Goal: Task Accomplishment & Management: Complete application form

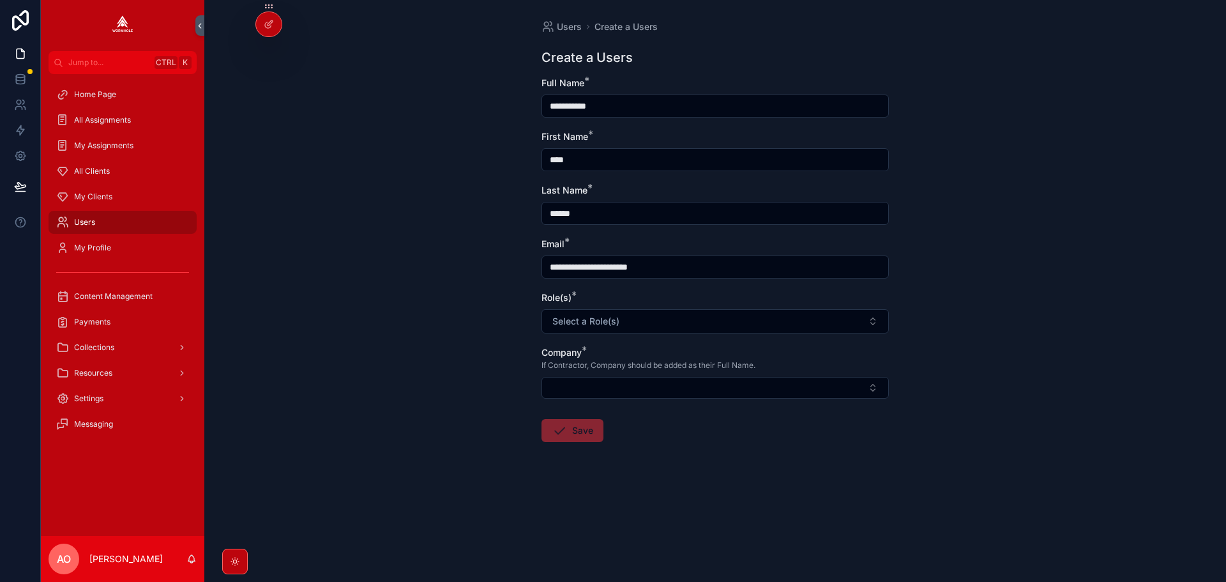
click at [686, 320] on button "Select a Role(s)" at bounding box center [714, 321] width 347 height 24
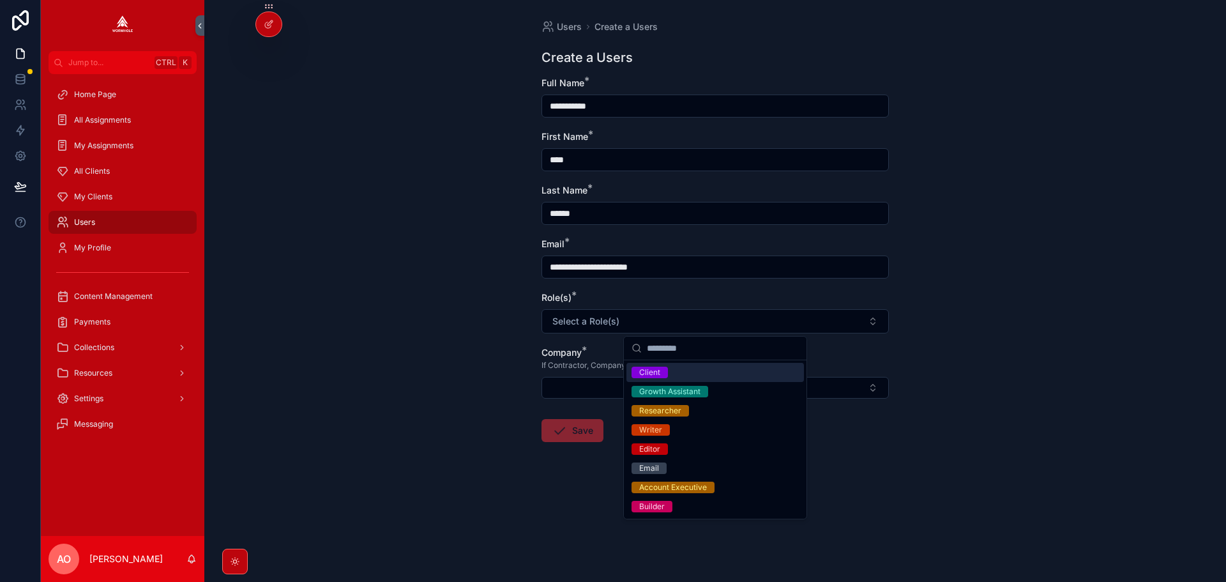
click at [698, 372] on div "Client" at bounding box center [714, 372] width 177 height 19
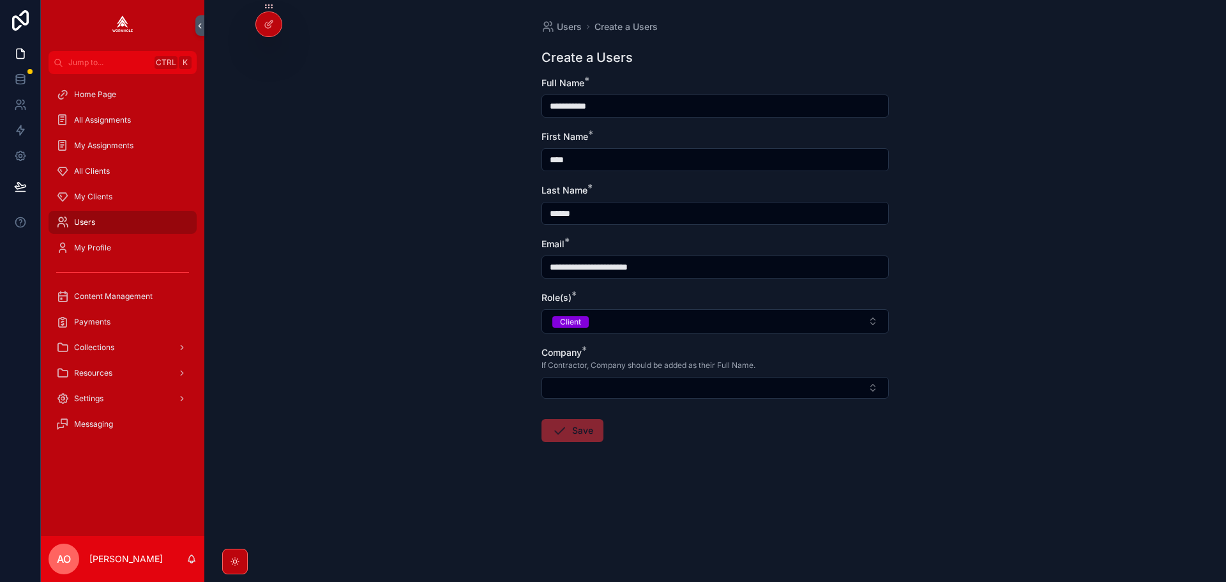
click at [677, 388] on button "Select Button" at bounding box center [714, 388] width 347 height 22
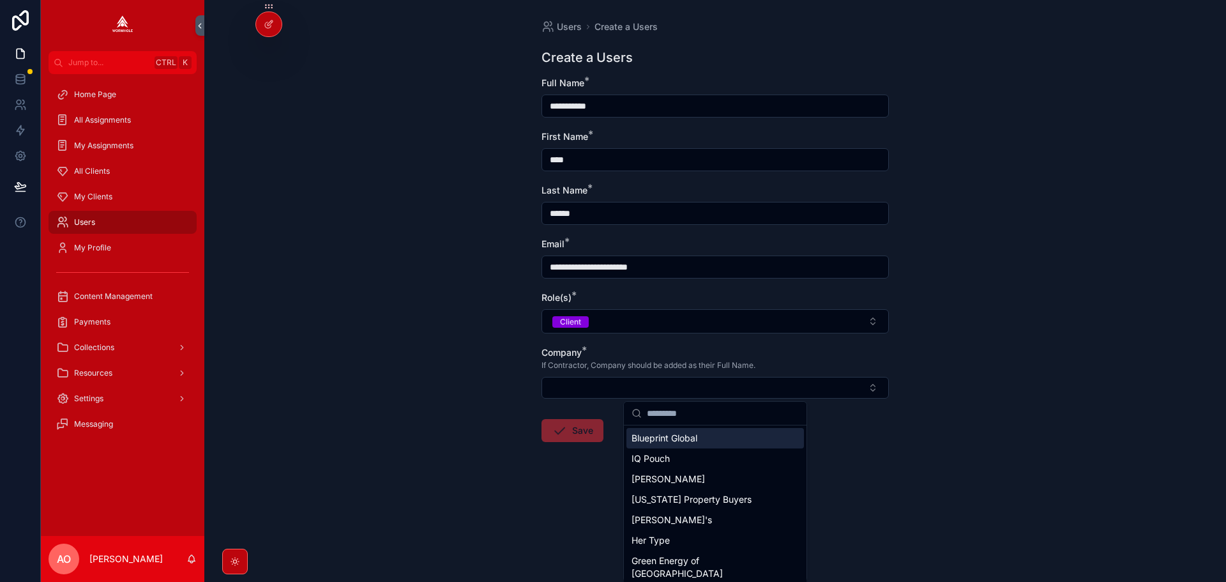
click at [646, 384] on button "Select Button" at bounding box center [714, 388] width 347 height 22
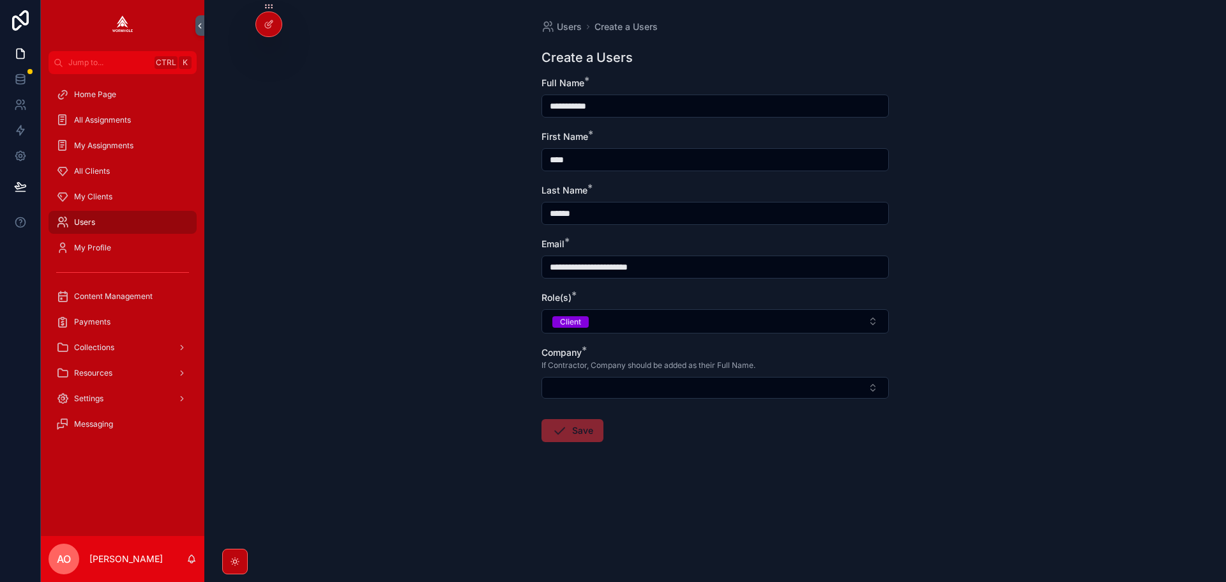
click at [646, 384] on button "Select Button" at bounding box center [714, 388] width 347 height 22
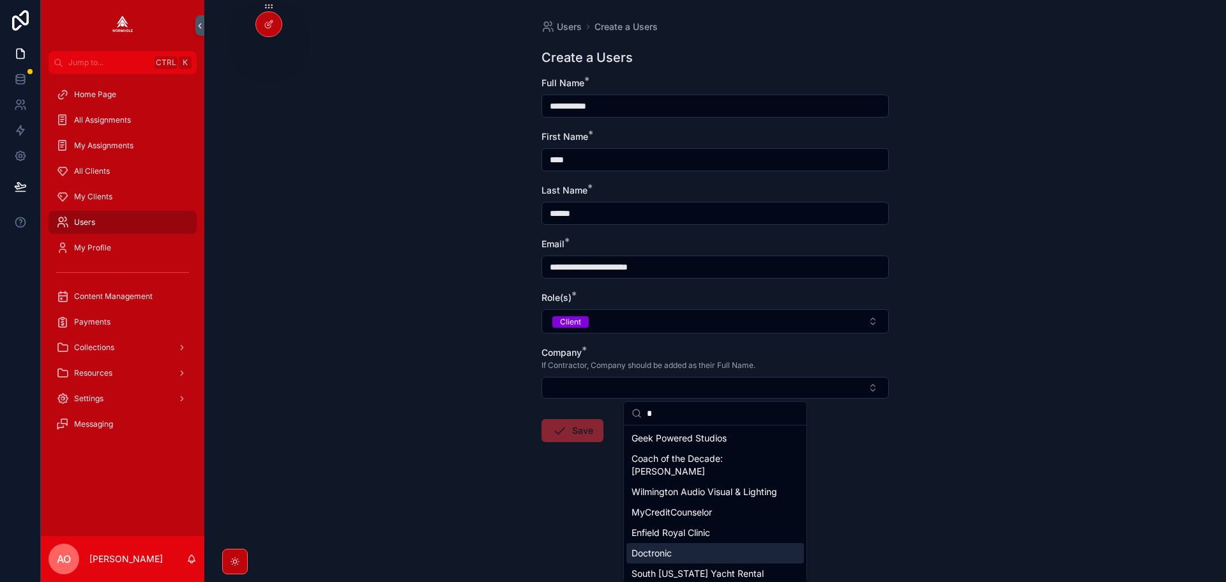
type input "*"
click at [667, 559] on span "Doctronic" at bounding box center [651, 553] width 40 height 13
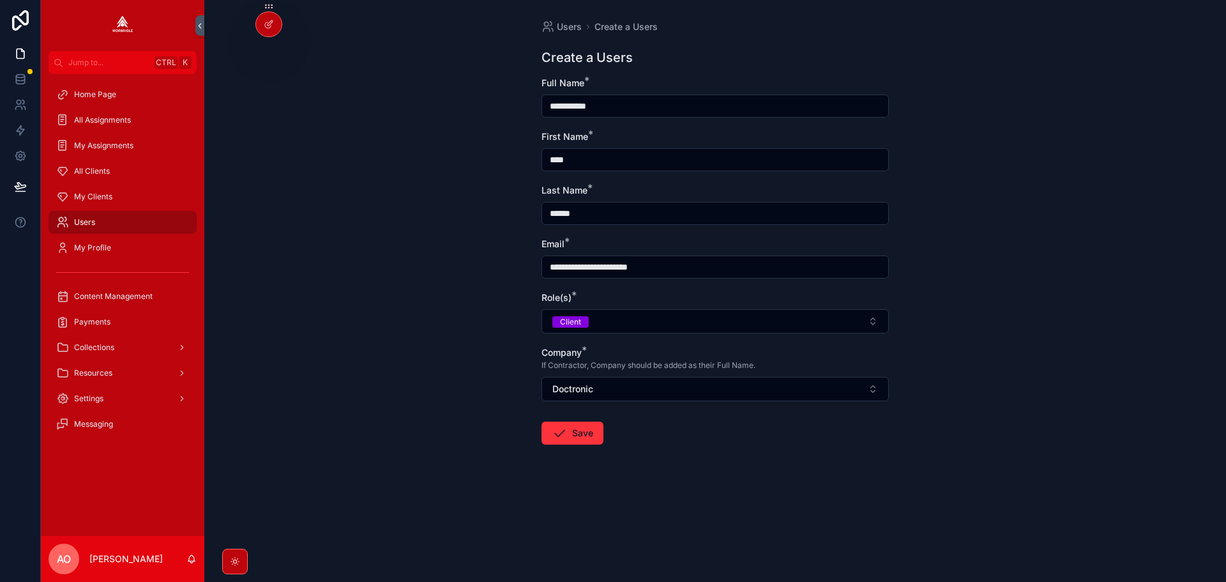
click at [587, 433] on button "Save" at bounding box center [572, 432] width 62 height 23
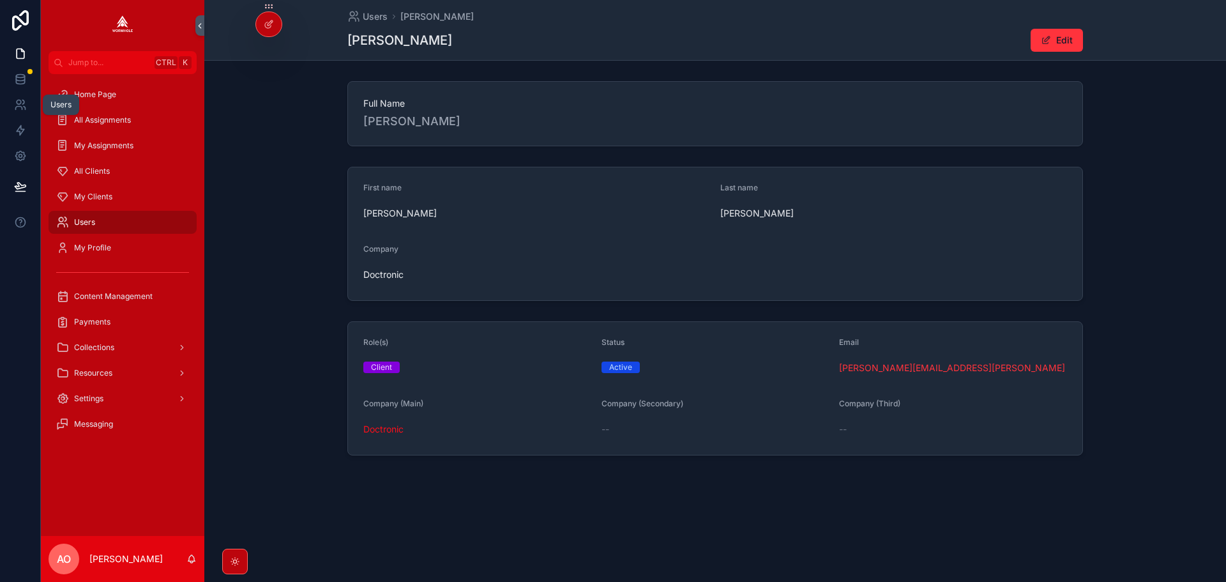
click at [22, 110] on icon at bounding box center [20, 104] width 13 height 13
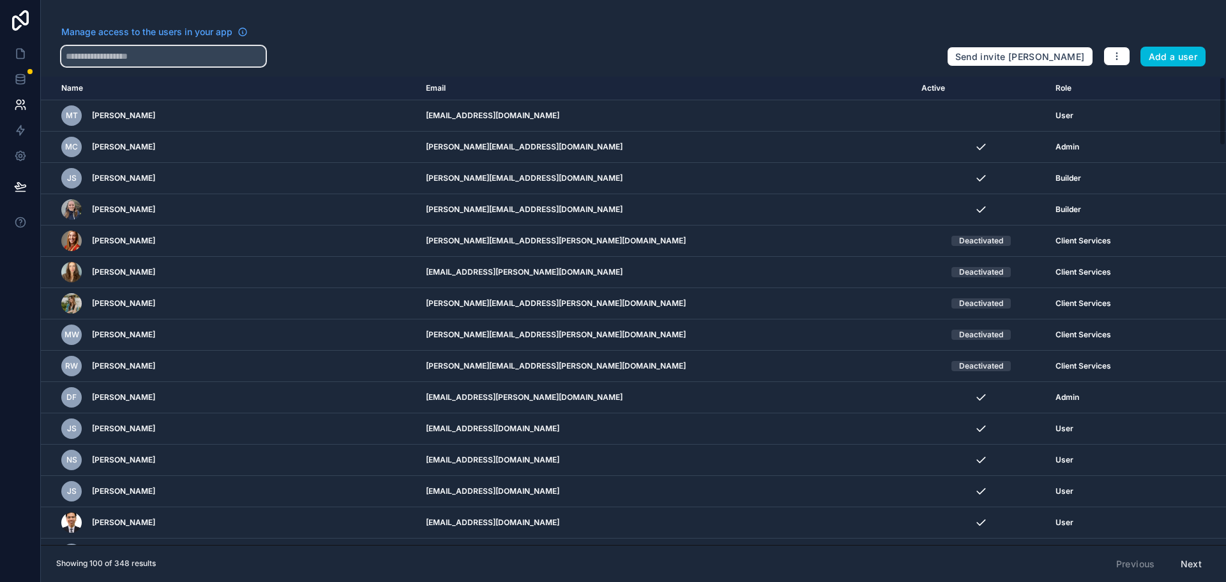
click at [106, 57] on input "text" at bounding box center [163, 56] width 204 height 20
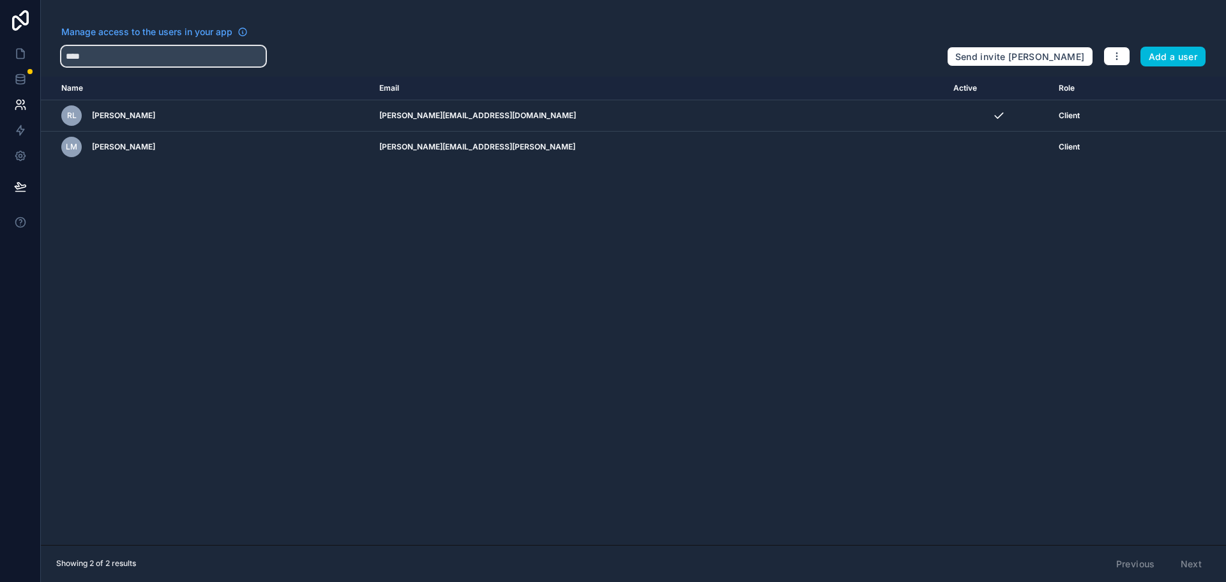
type input "****"
click at [0, 0] on icon "scrollable content" at bounding box center [0, 0] width 0 height 0
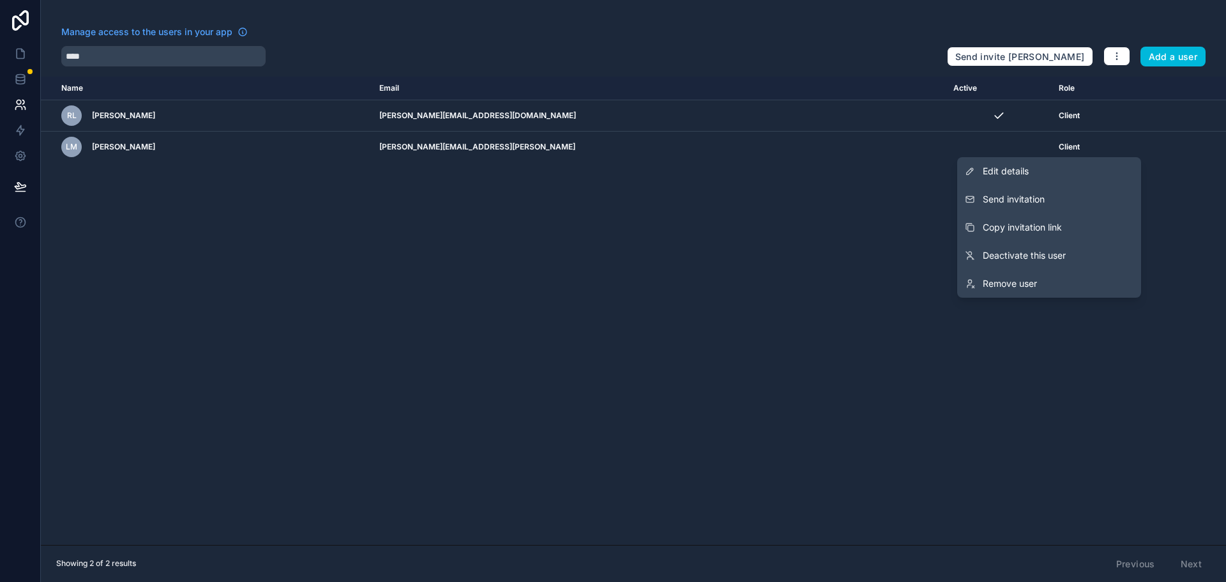
click at [1037, 197] on span "Send invitation" at bounding box center [1014, 199] width 62 height 13
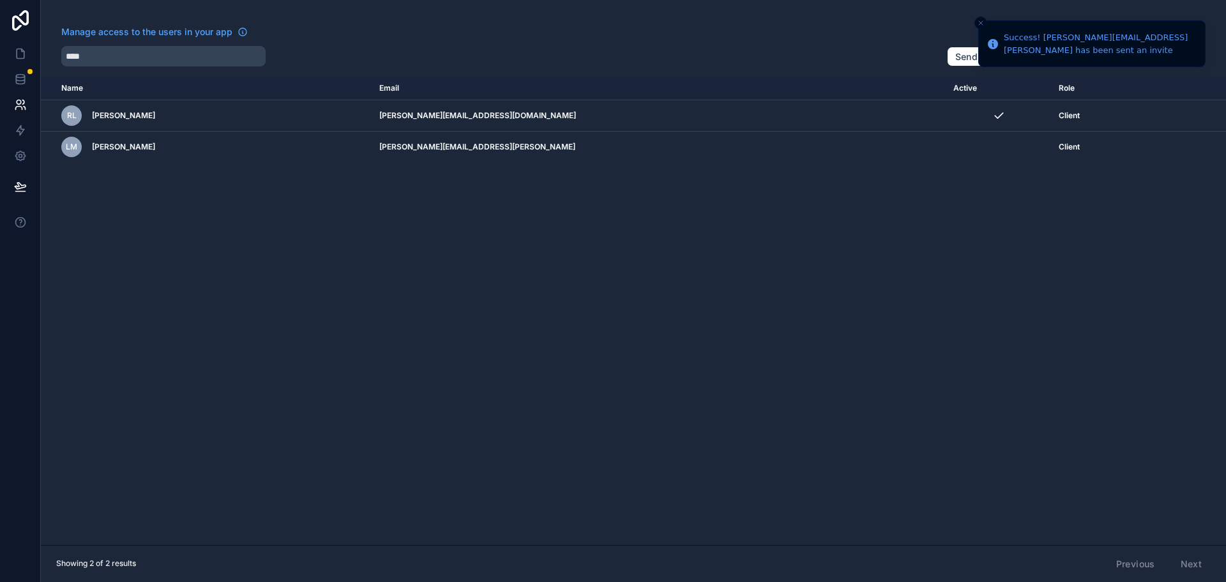
click at [0, 0] on icon "scrollable content" at bounding box center [0, 0] width 0 height 0
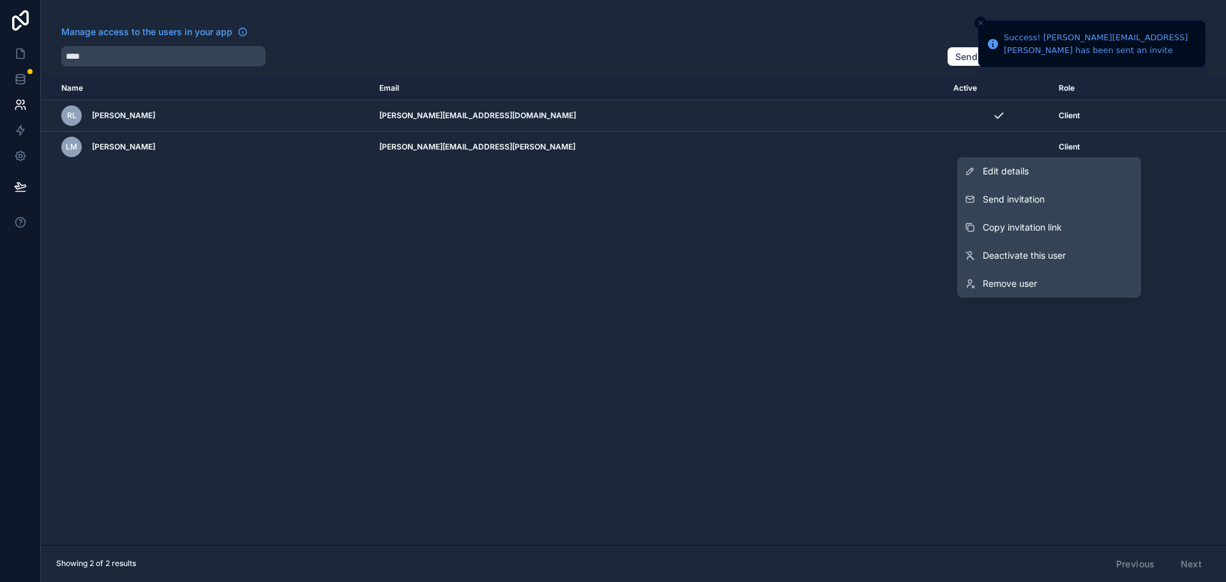
click at [1023, 225] on span "Copy invitation link" at bounding box center [1022, 227] width 79 height 13
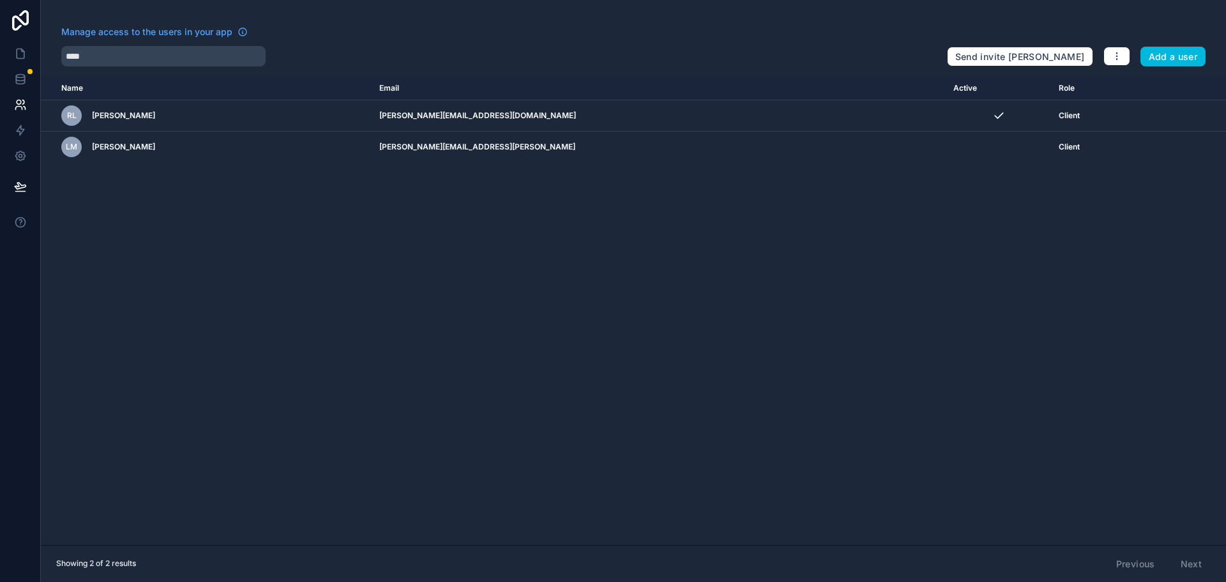
click at [0, 0] on icon "scrollable content" at bounding box center [0, 0] width 0 height 0
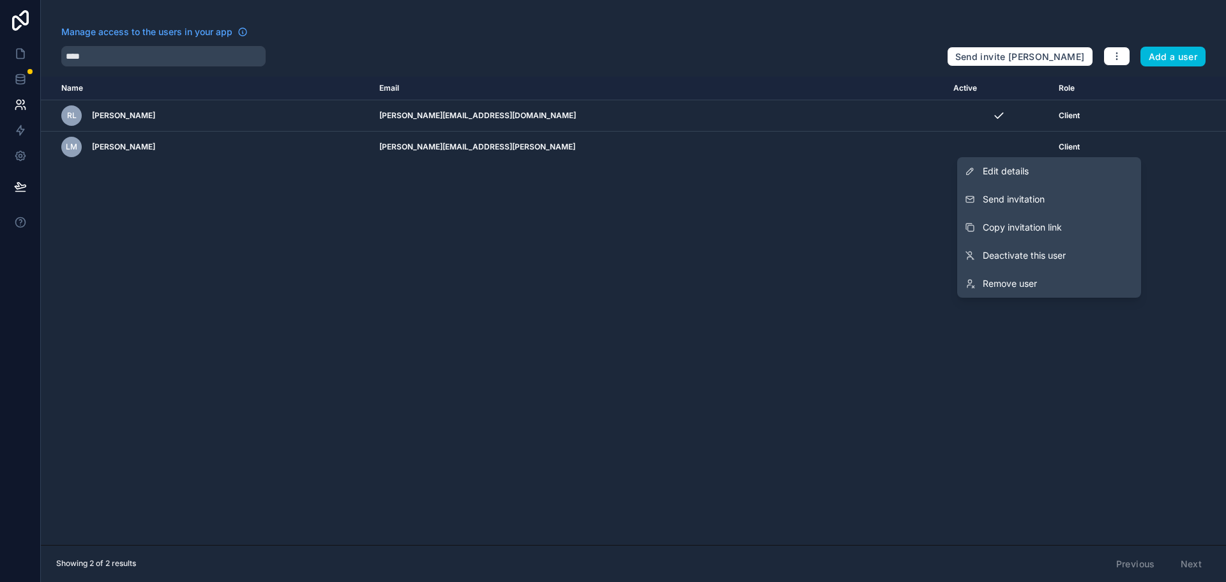
click at [1049, 224] on span "Copy invitation link" at bounding box center [1022, 227] width 79 height 13
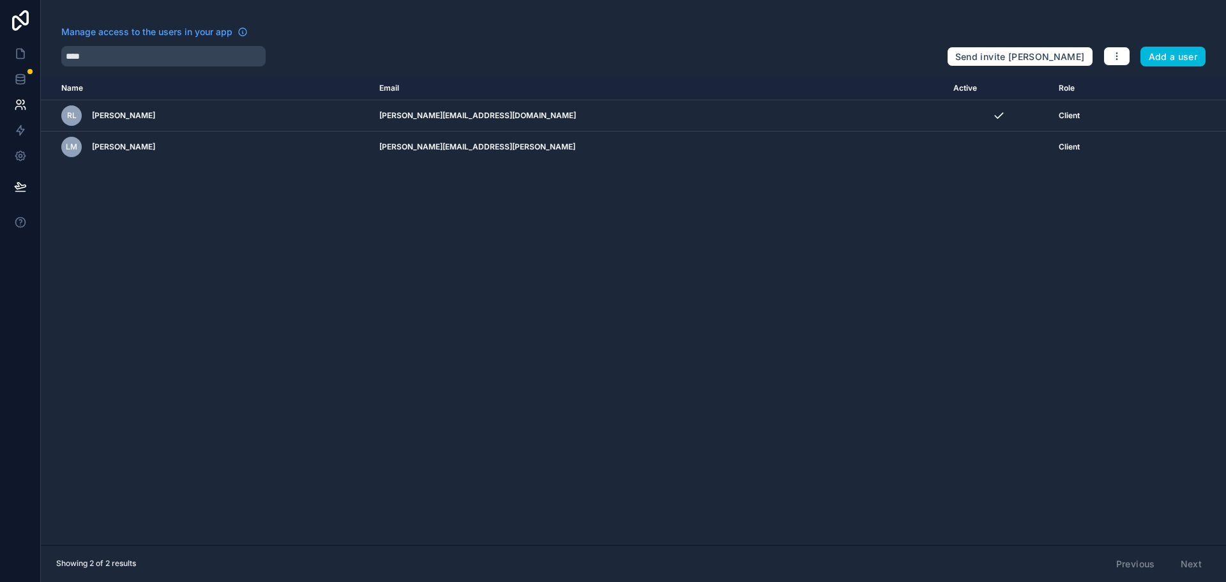
click at [0, 0] on icon "scrollable content" at bounding box center [0, 0] width 0 height 0
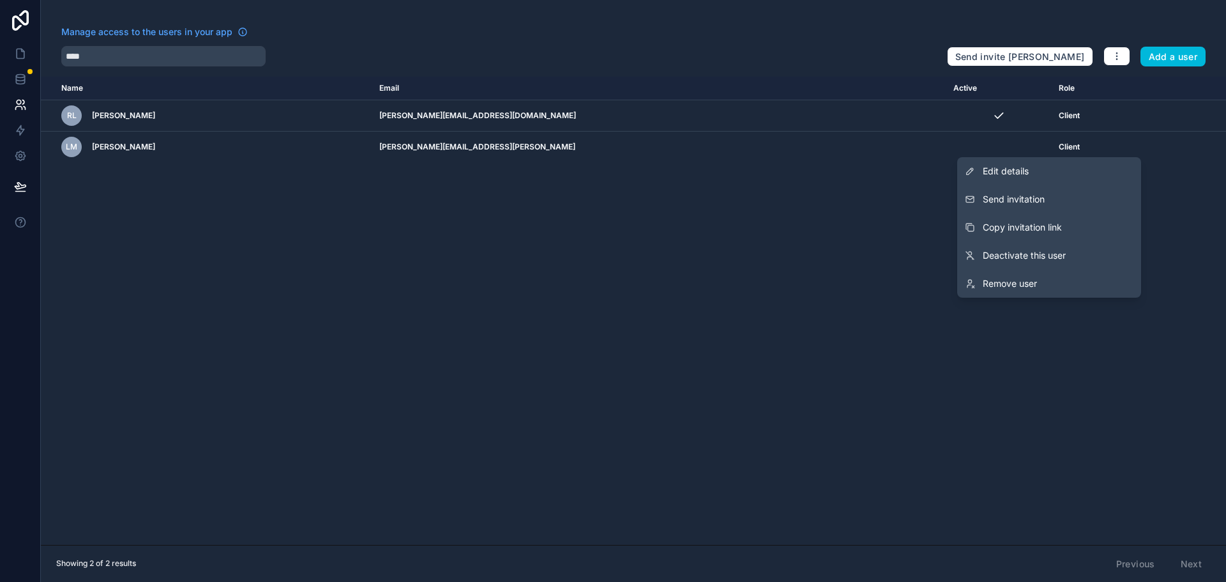
click at [1009, 225] on span "Copy invitation link" at bounding box center [1022, 227] width 79 height 13
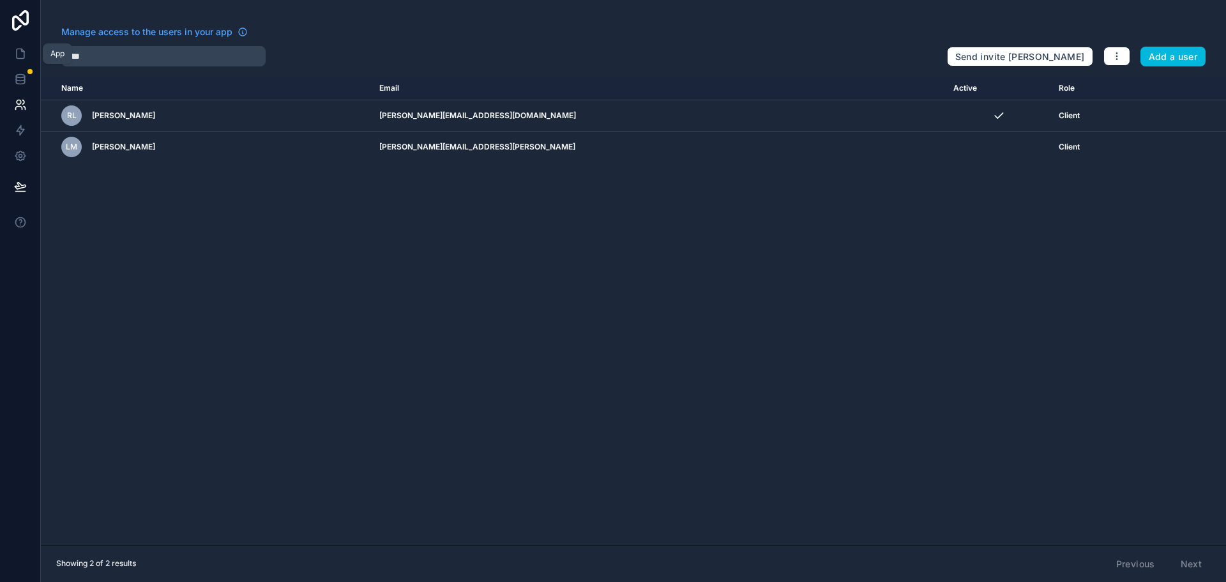
click at [24, 52] on icon at bounding box center [21, 54] width 8 height 10
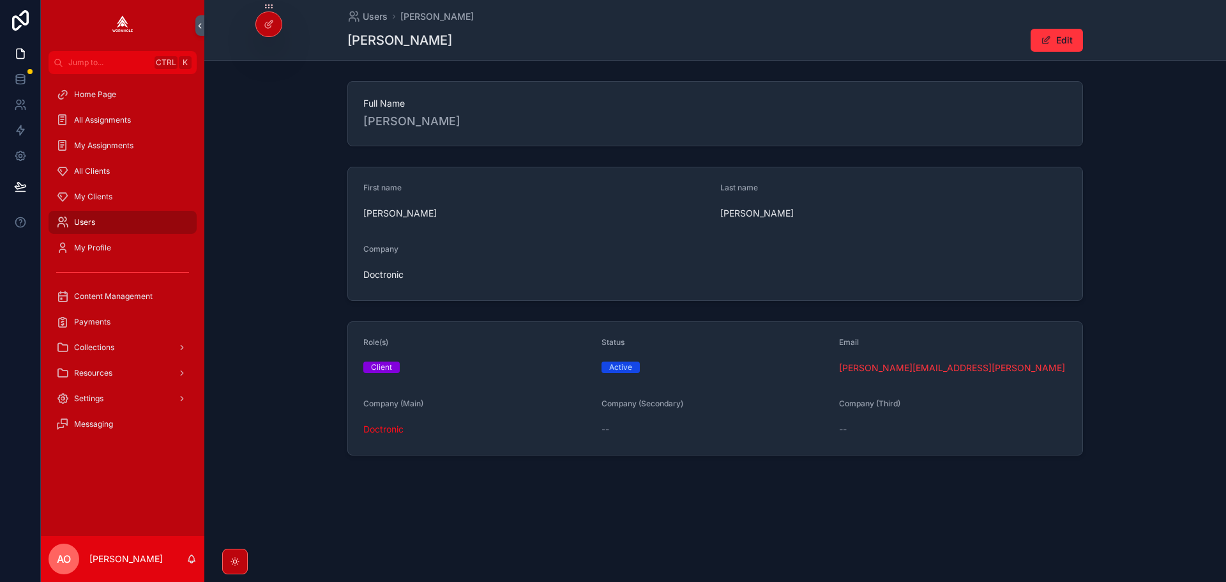
click at [100, 325] on span "Payments" at bounding box center [92, 322] width 36 height 10
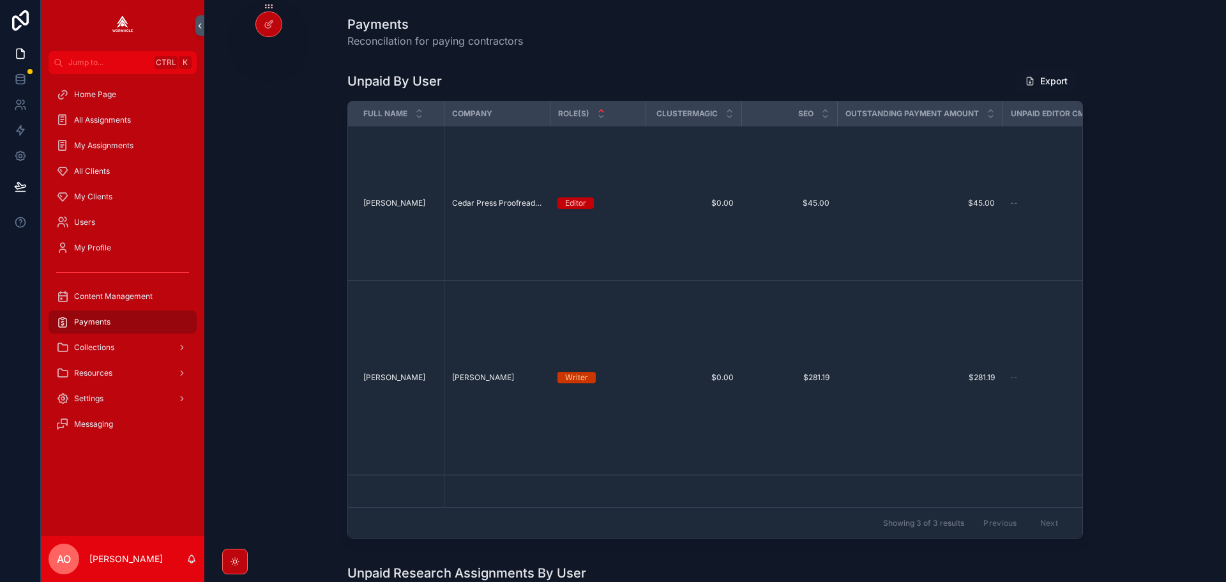
click at [0, 0] on span "Mark Paid" at bounding box center [0, 0] width 0 height 0
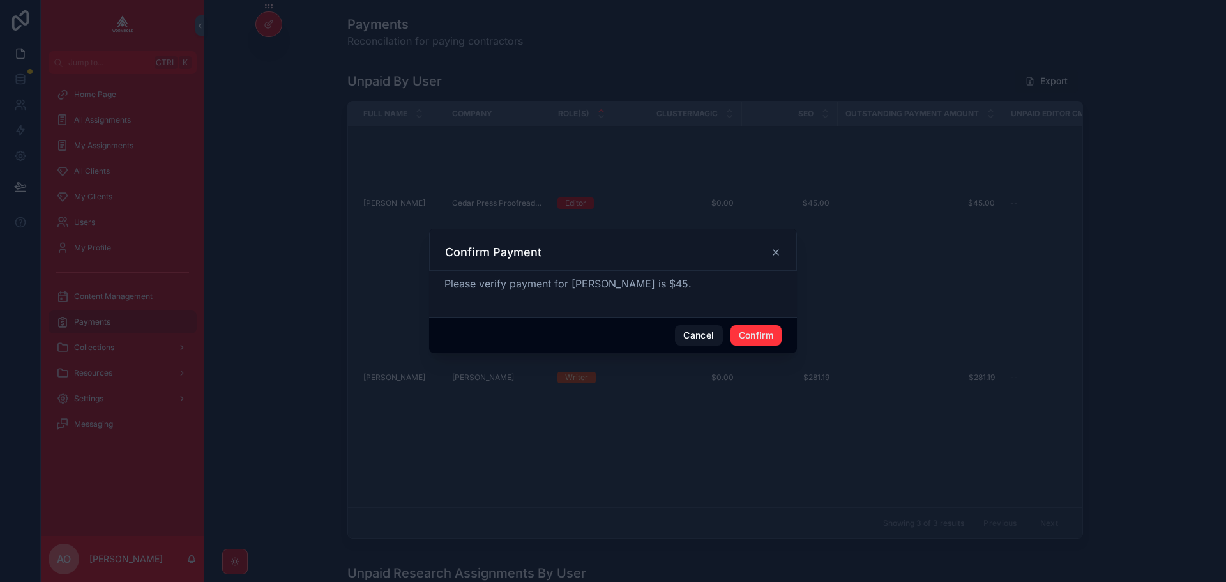
click at [751, 339] on button "Confirm" at bounding box center [755, 335] width 51 height 20
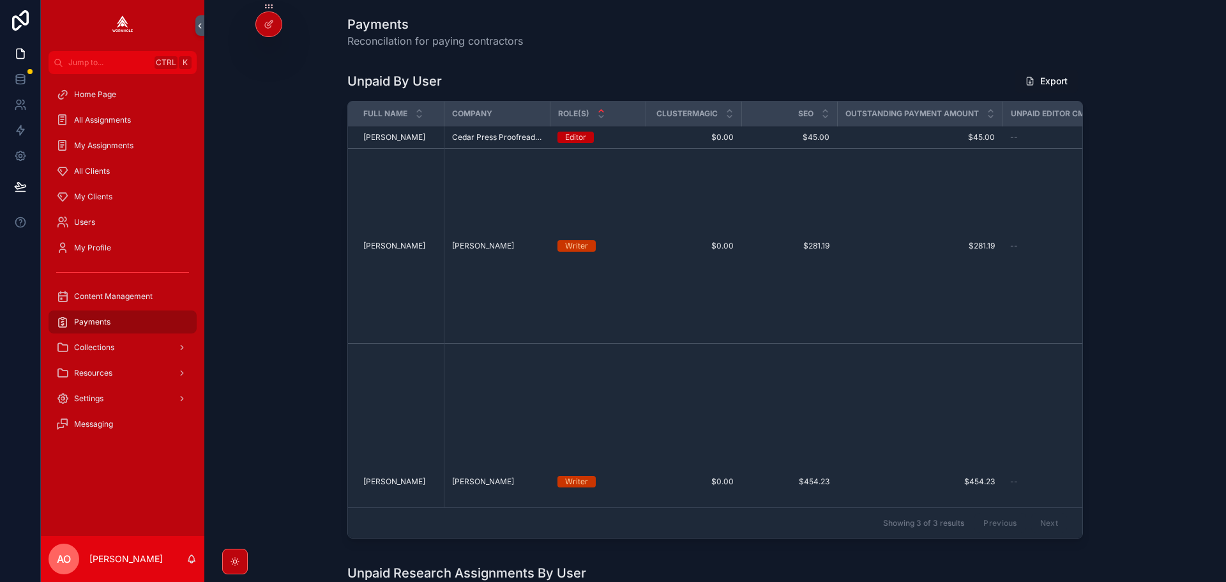
click at [0, 0] on span "Mark Paid" at bounding box center [0, 0] width 0 height 0
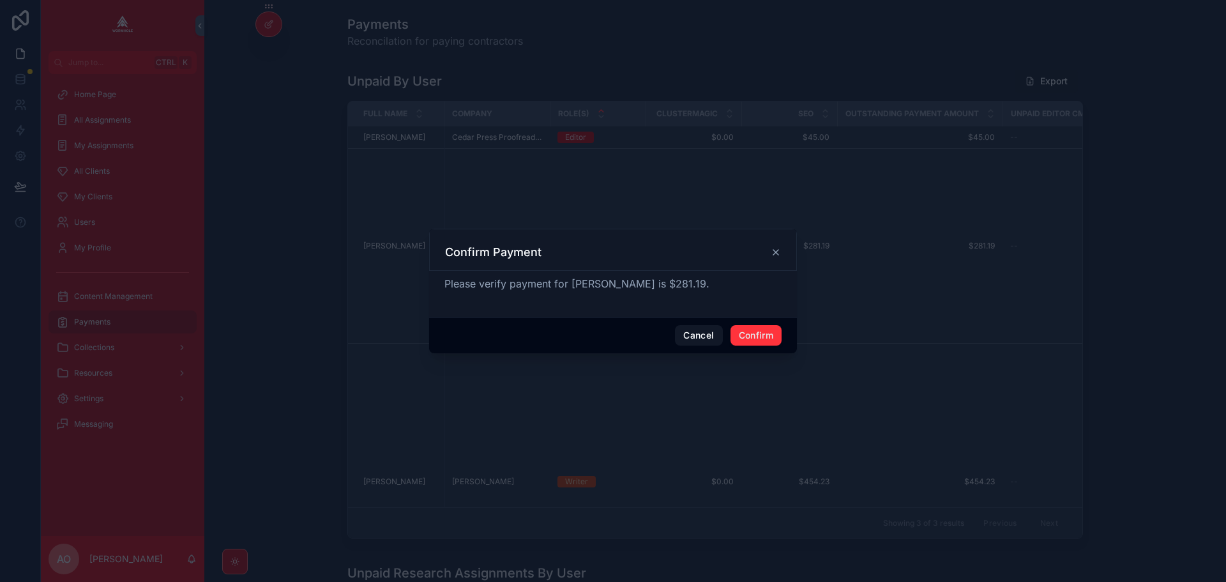
click at [756, 332] on button "Confirm" at bounding box center [755, 335] width 51 height 20
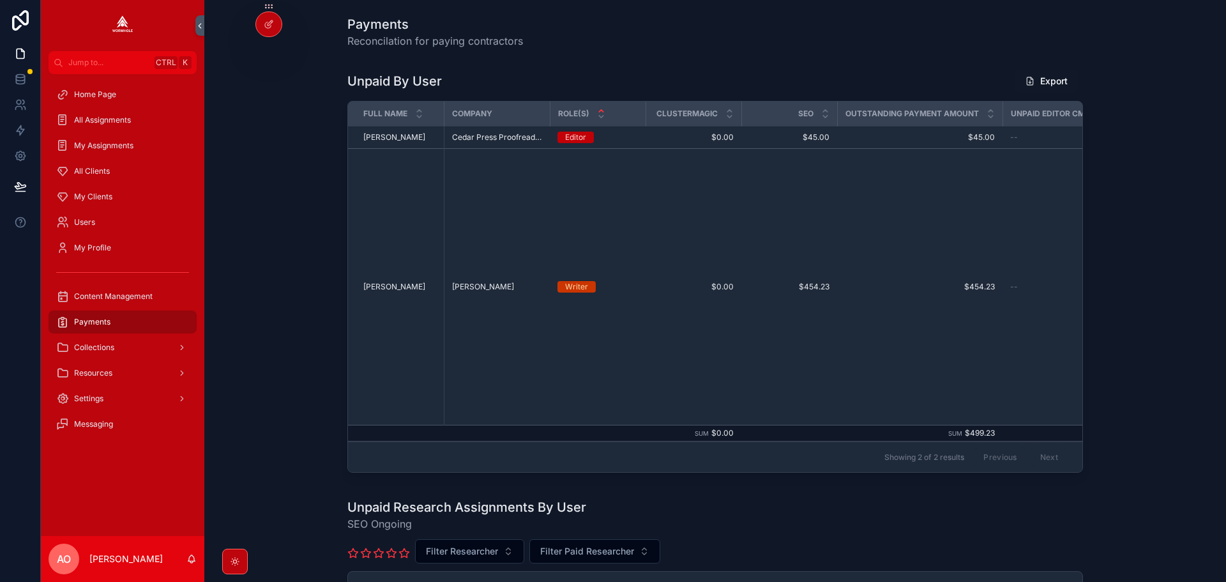
click at [0, 0] on span "Mark Paid" at bounding box center [0, 0] width 0 height 0
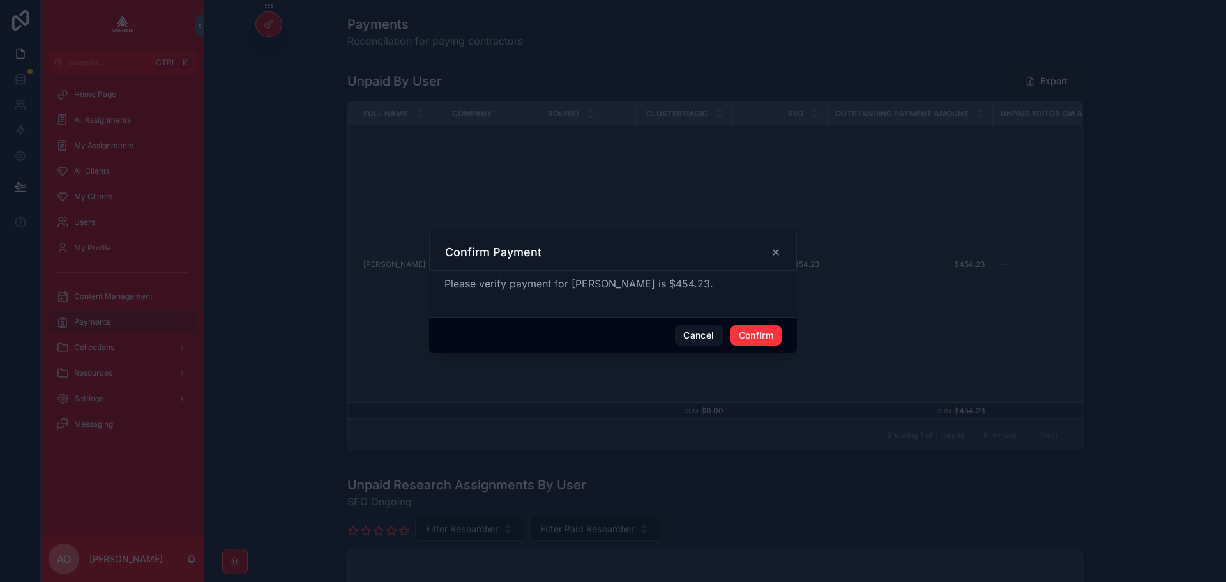
click at [764, 334] on button "Confirm" at bounding box center [755, 335] width 51 height 20
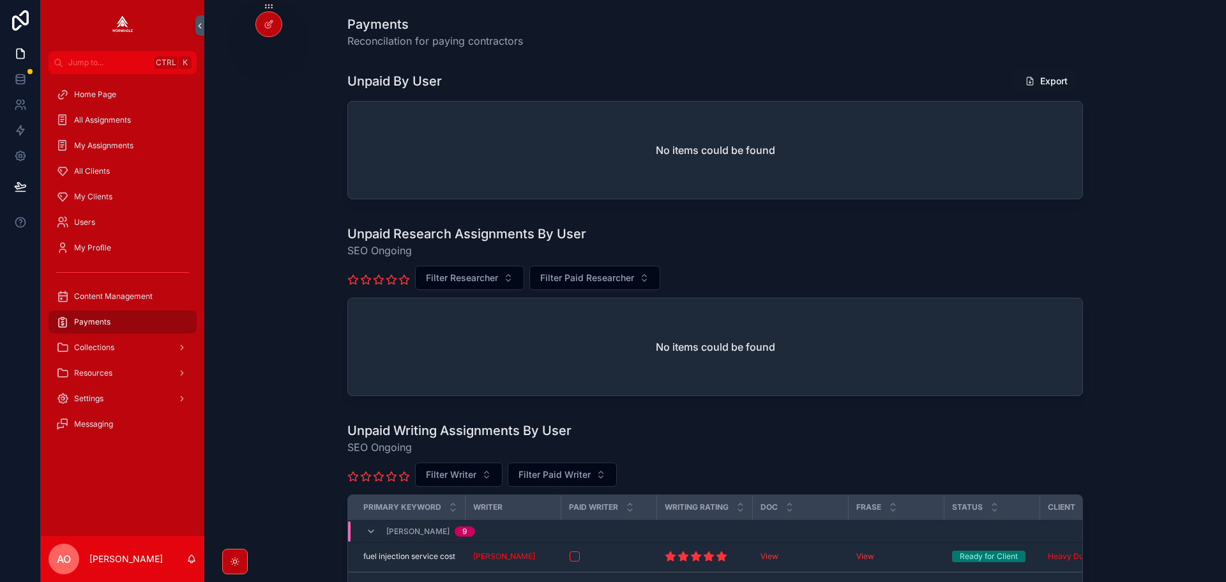
click at [93, 199] on span "My Clients" at bounding box center [93, 197] width 38 height 10
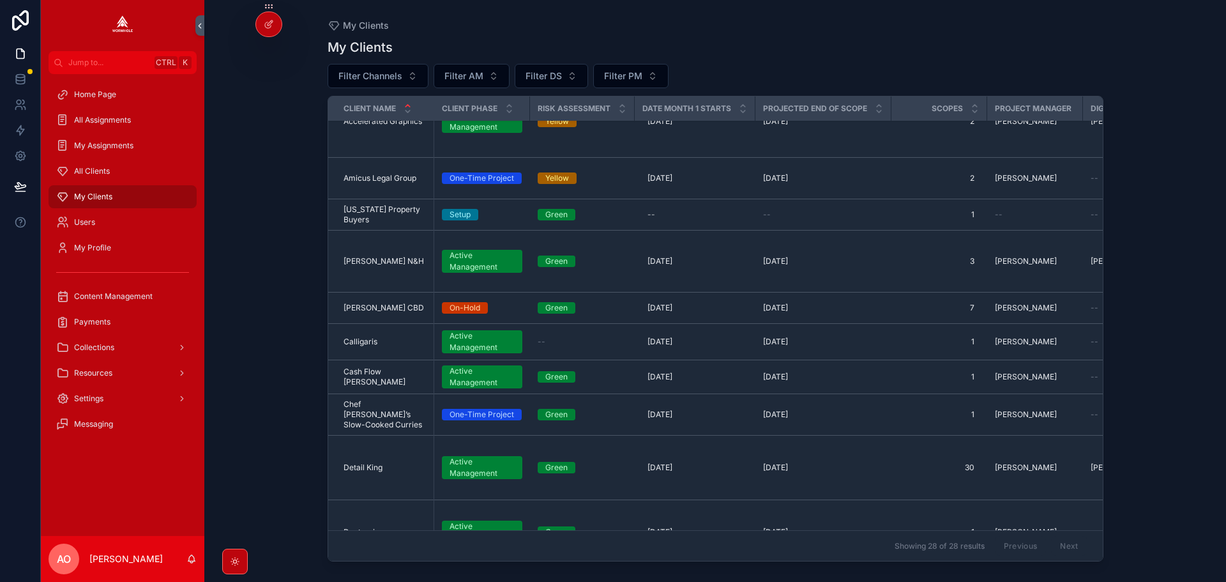
scroll to position [192, 0]
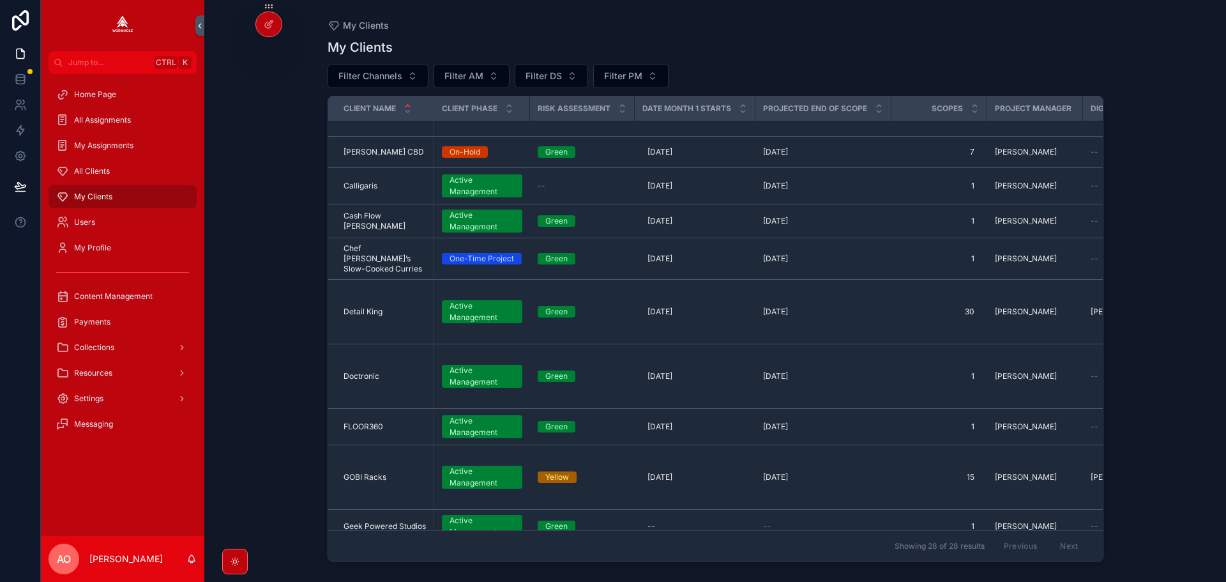
click at [357, 290] on td "Detail King Detail King" at bounding box center [381, 312] width 106 height 64
click at [357, 306] on span "Detail King" at bounding box center [362, 311] width 39 height 10
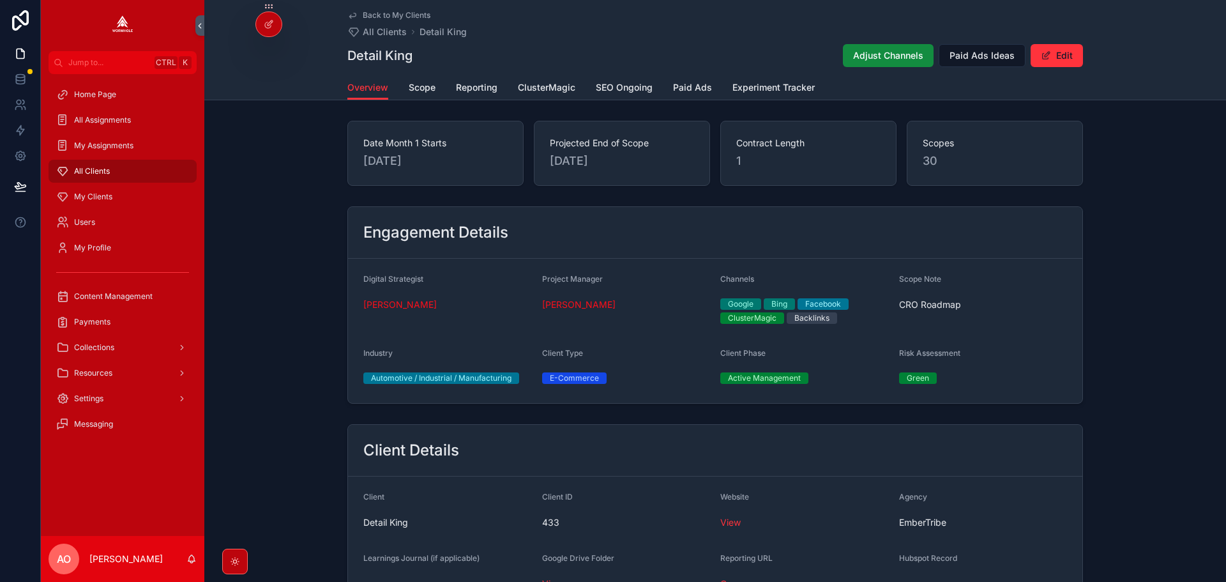
click at [532, 86] on span "ClusterMagic" at bounding box center [546, 87] width 57 height 13
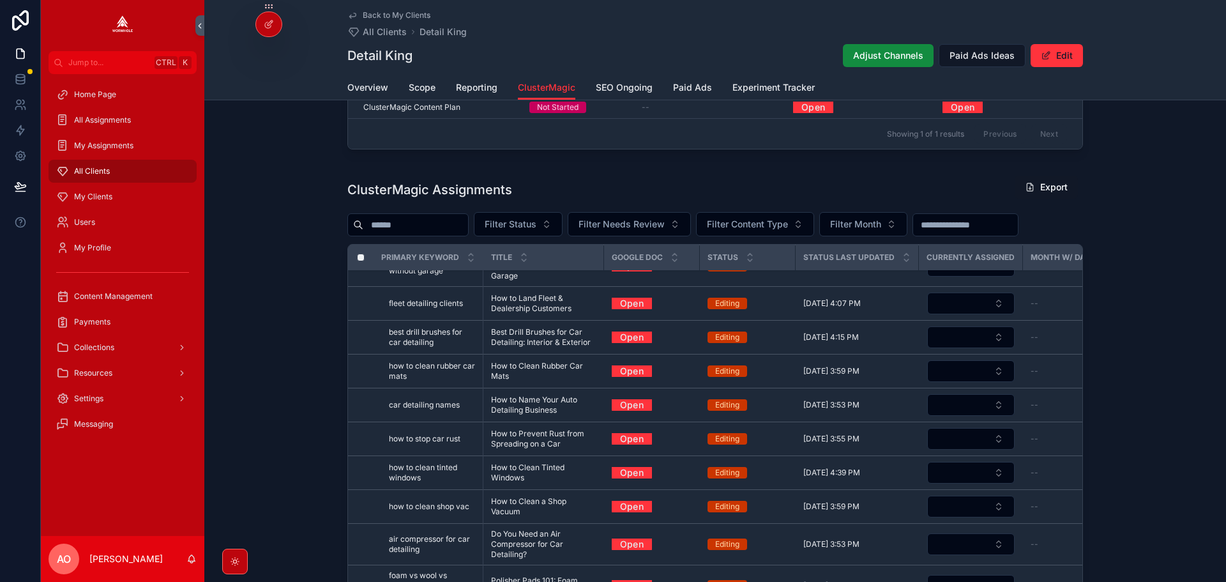
scroll to position [64, 0]
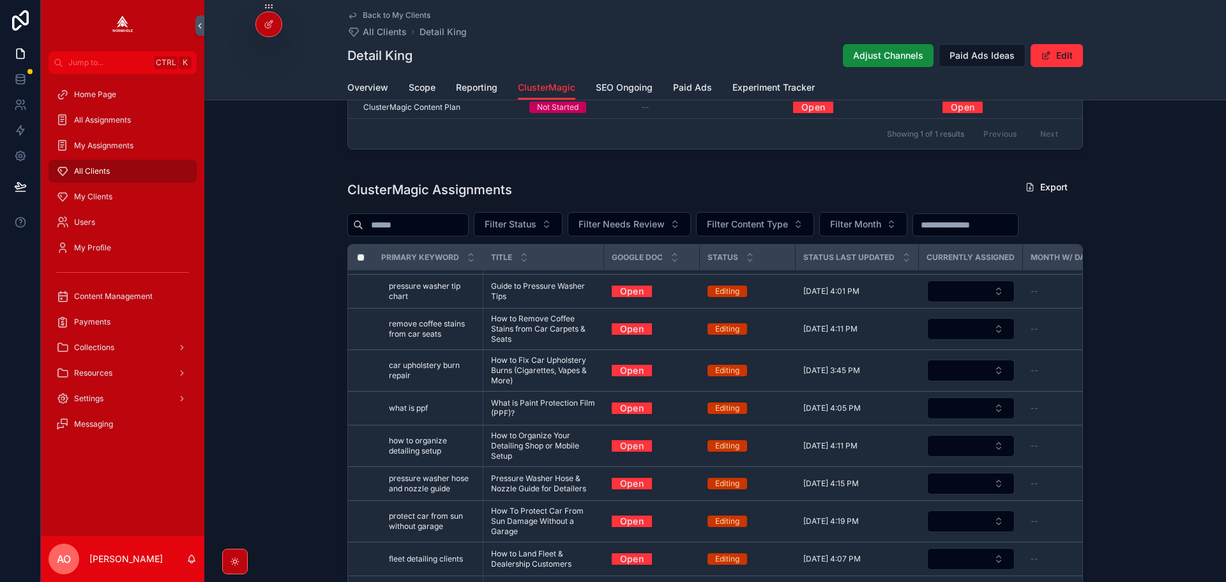
click at [534, 218] on span "Filter Status" at bounding box center [511, 224] width 52 height 13
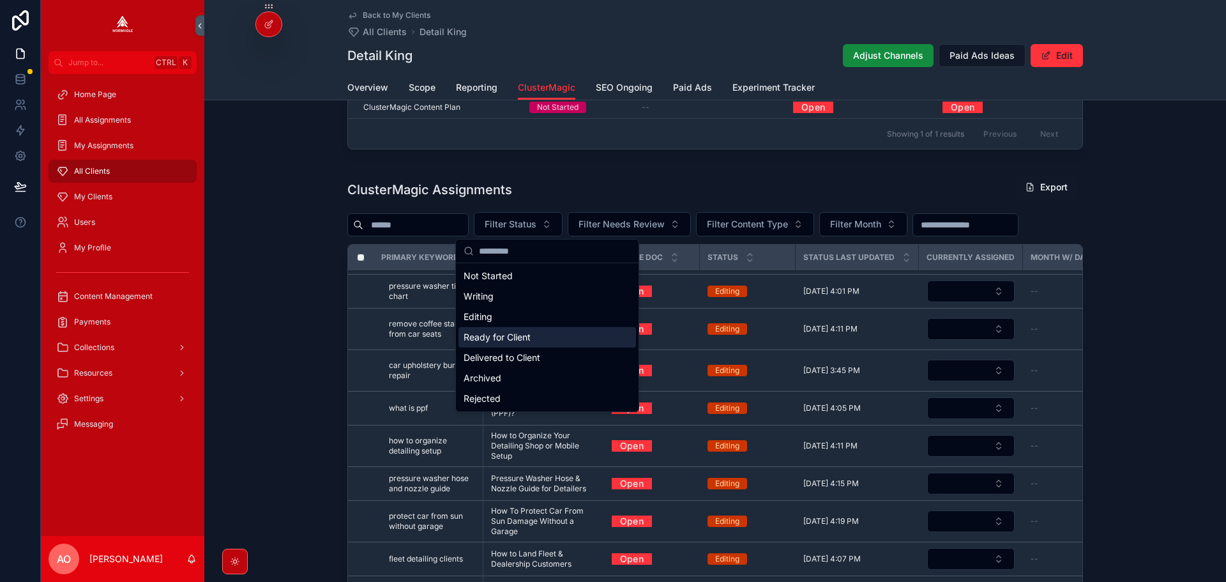
drag, startPoint x: 506, startPoint y: 320, endPoint x: 1137, endPoint y: 313, distance: 631.5
click at [506, 319] on div "Editing" at bounding box center [546, 316] width 177 height 20
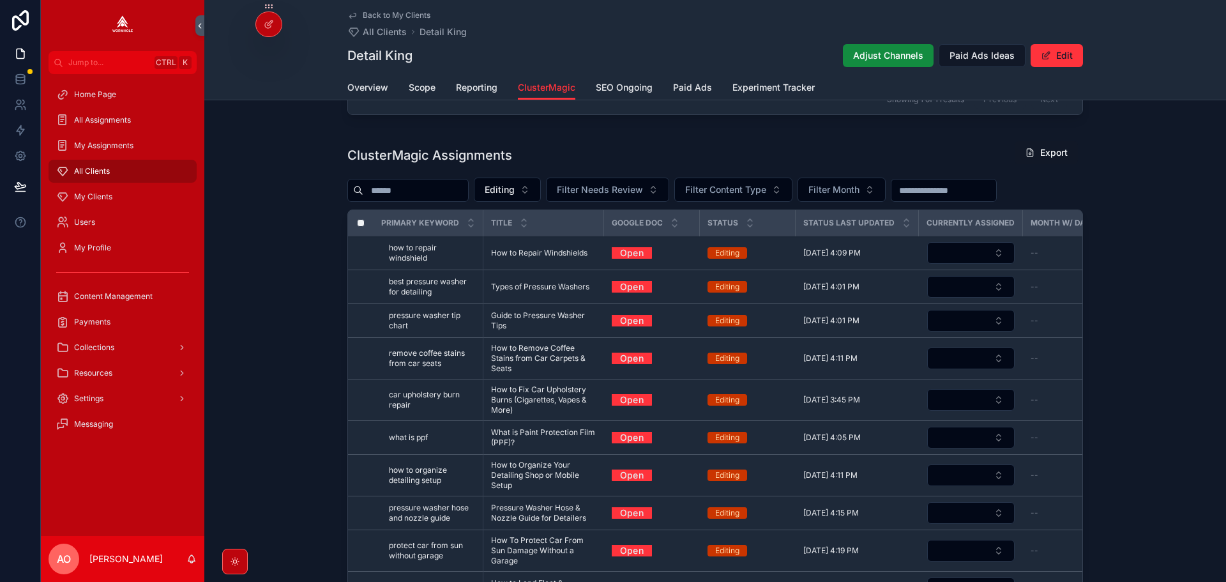
scroll to position [499, 0]
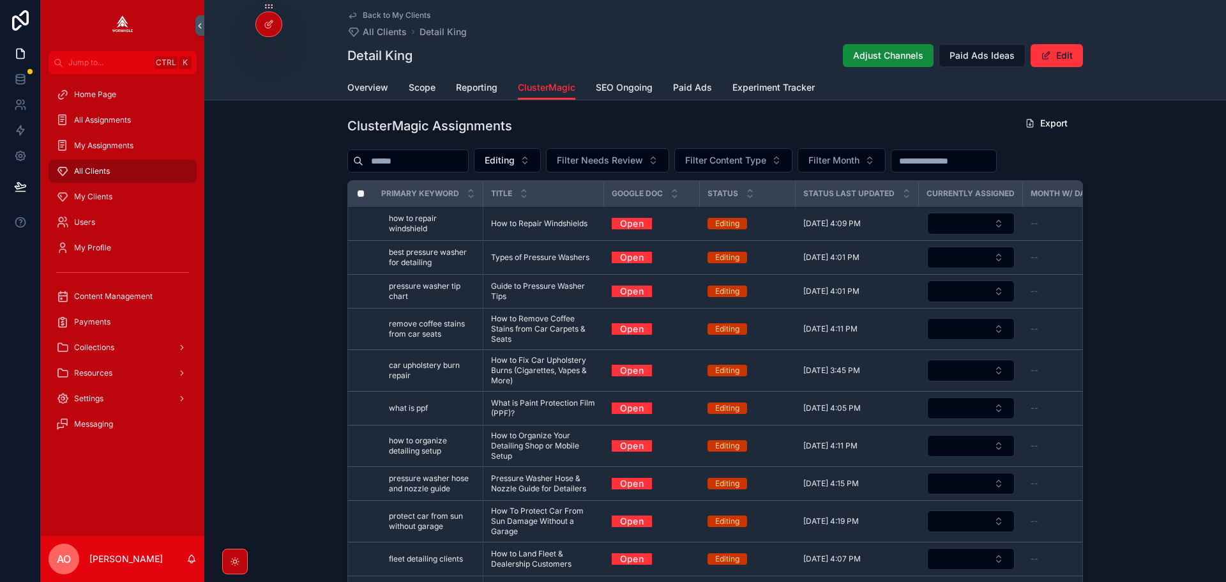
drag, startPoint x: 527, startPoint y: 215, endPoint x: 506, endPoint y: 227, distance: 24.3
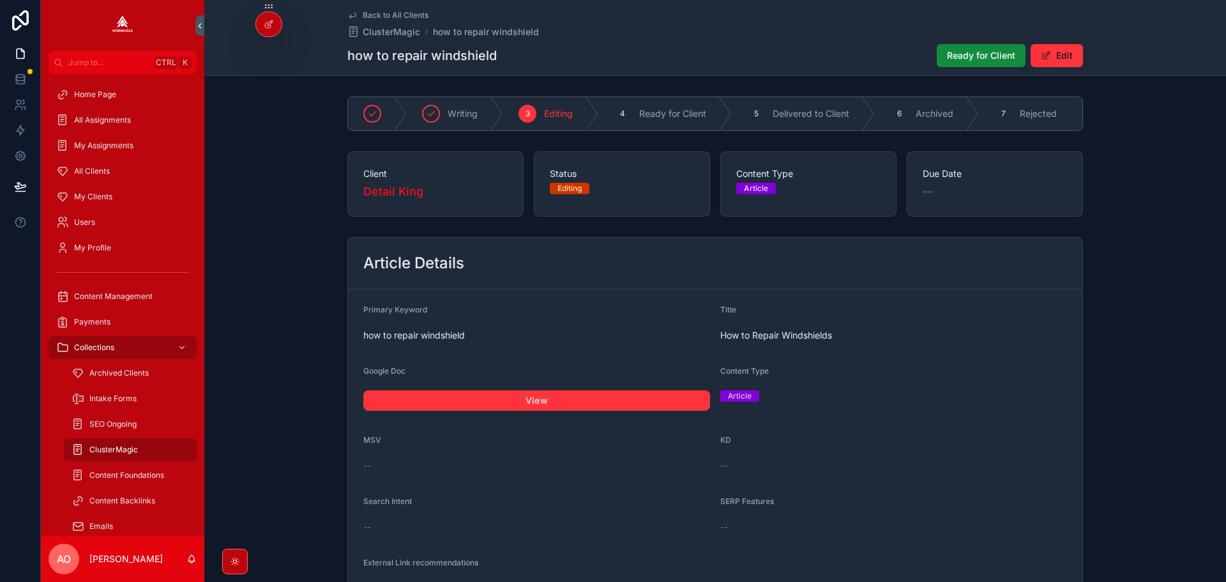
click at [539, 404] on link "View" at bounding box center [536, 400] width 347 height 20
